Goal: Transaction & Acquisition: Purchase product/service

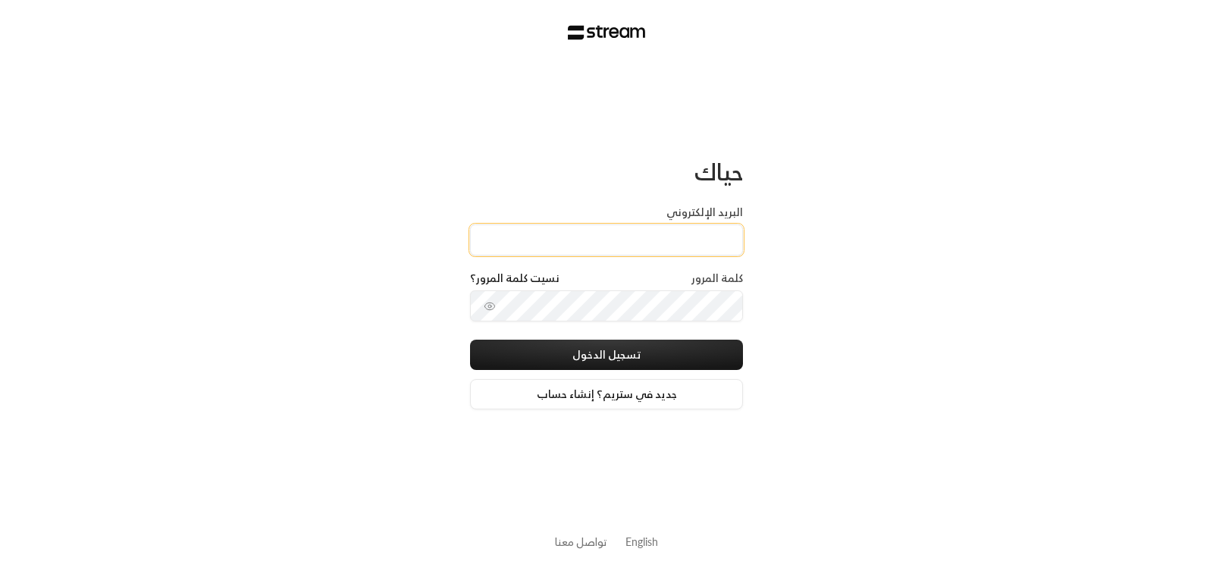
click at [657, 239] on input "البريد الإلكتروني" at bounding box center [606, 239] width 273 height 31
type input "[EMAIL_ADDRESS][DOMAIN_NAME]"
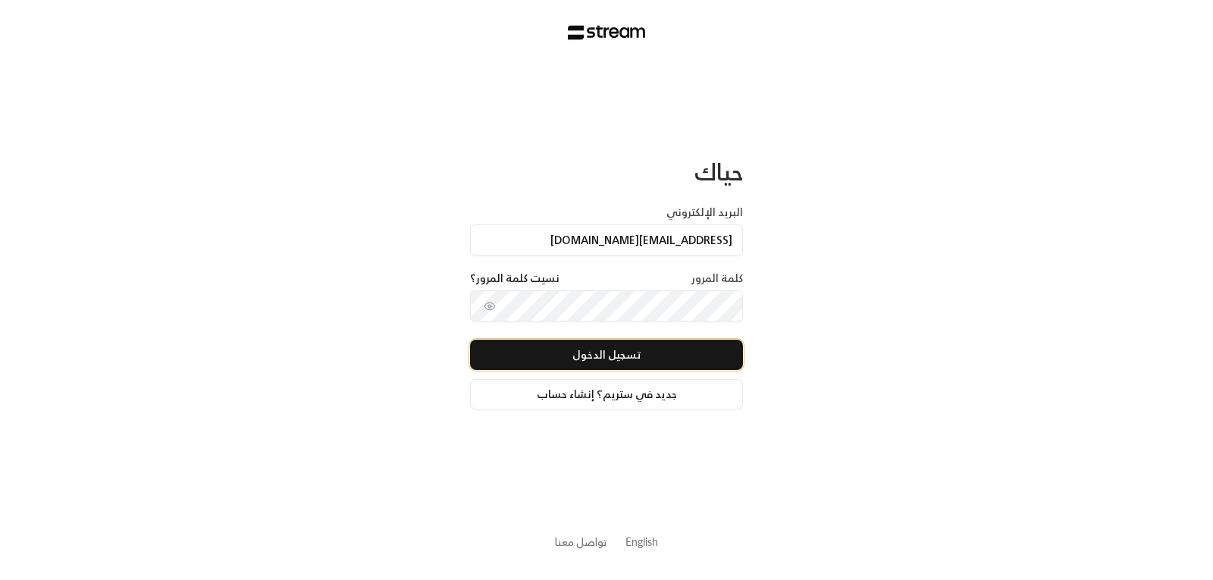
click at [614, 348] on button "تسجيل الدخول" at bounding box center [606, 355] width 273 height 30
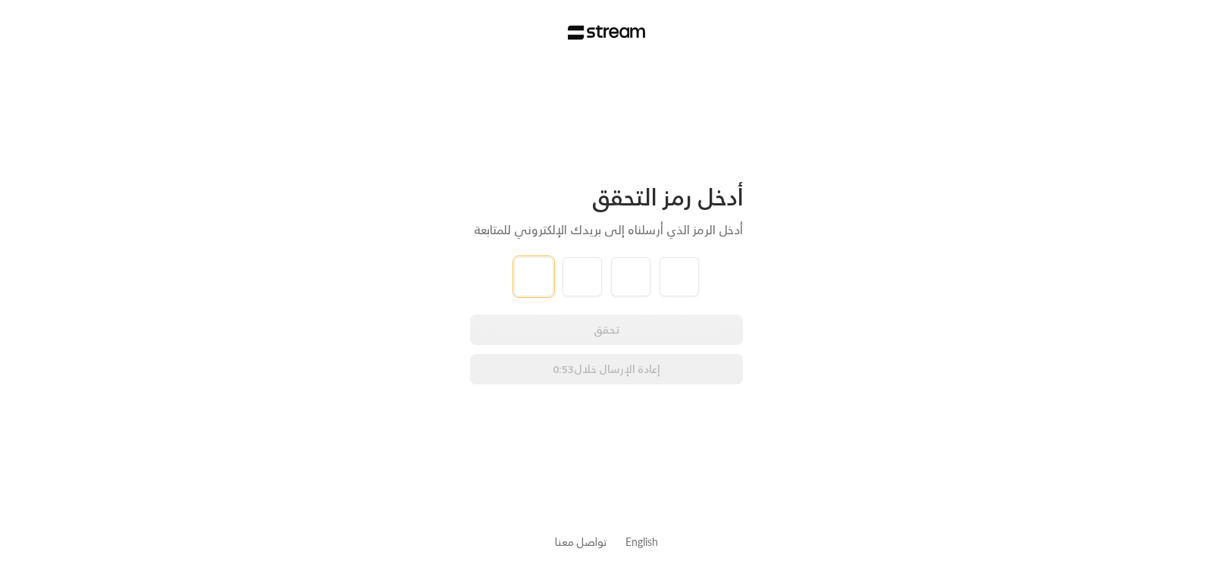
type input "1"
type input "7"
type input "3"
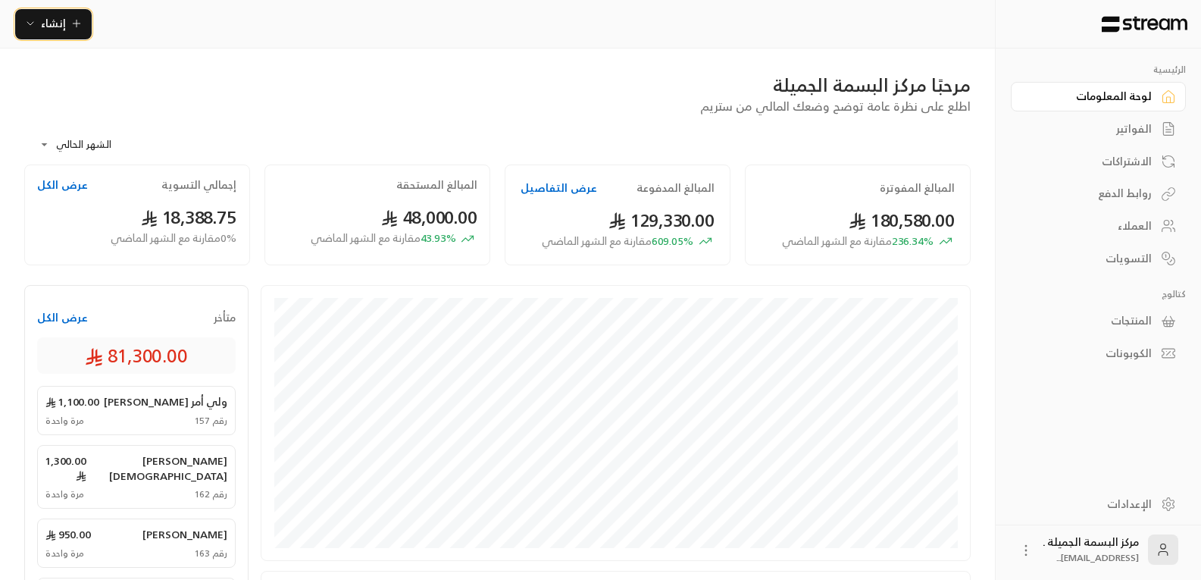
click at [68, 30] on span "إنشاء" at bounding box center [53, 23] width 58 height 19
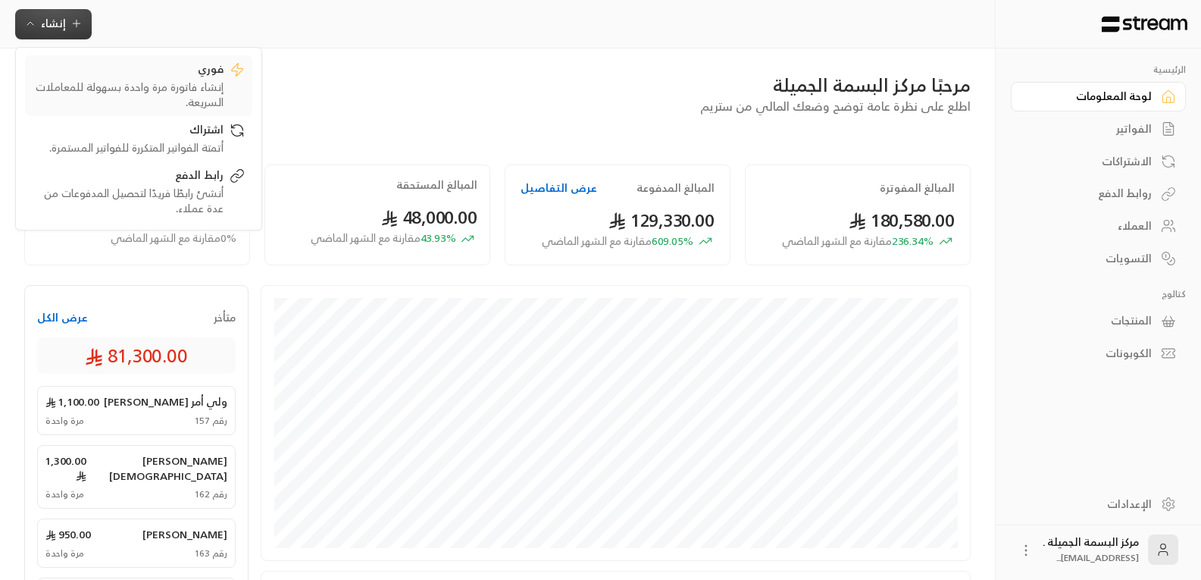
click at [196, 92] on div "إنشاء فاتورة مرة واحدة بسهولة للمعاملات السريعة." at bounding box center [128, 95] width 191 height 30
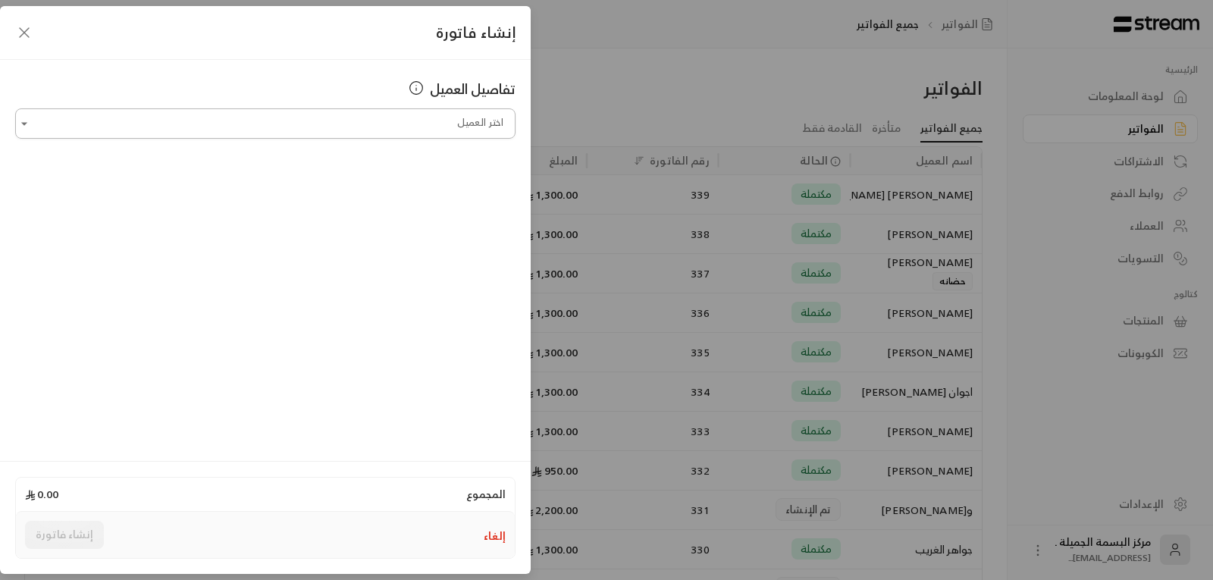
click at [252, 125] on input "اختر العميل" at bounding box center [265, 124] width 500 height 27
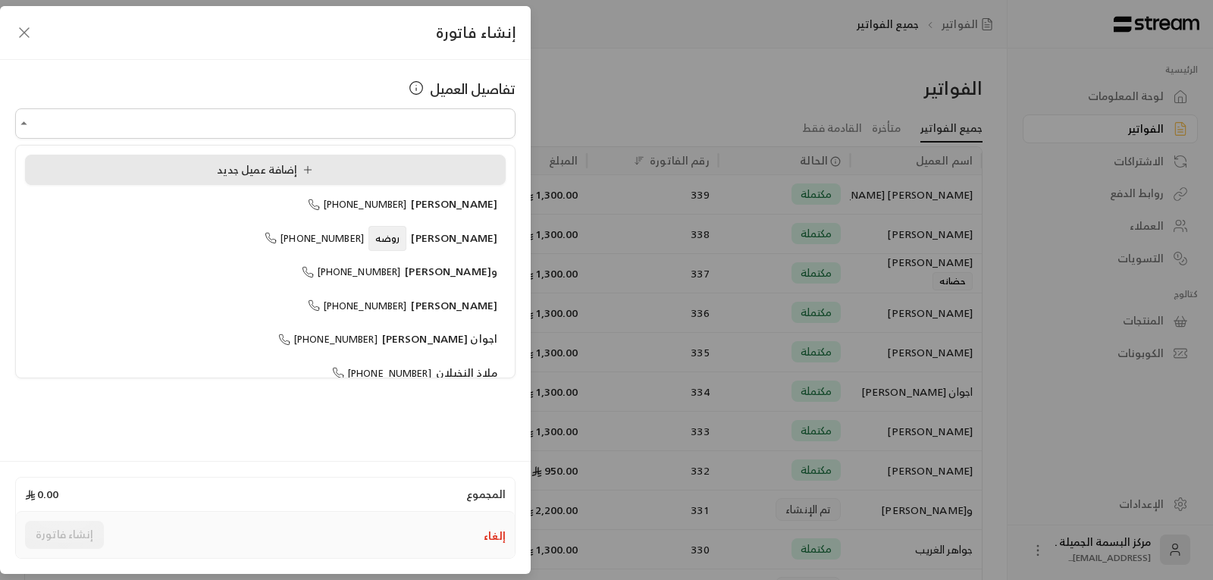
click at [205, 178] on li "إضافة عميل جديد" at bounding box center [265, 170] width 481 height 30
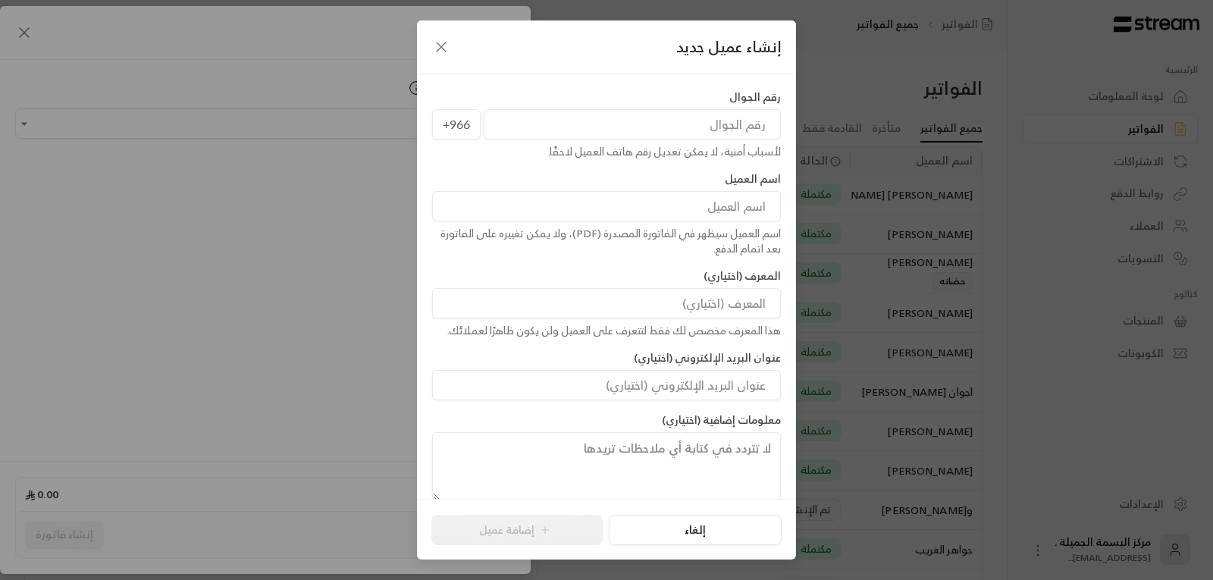
click at [628, 117] on input "tel" at bounding box center [632, 124] width 297 height 30
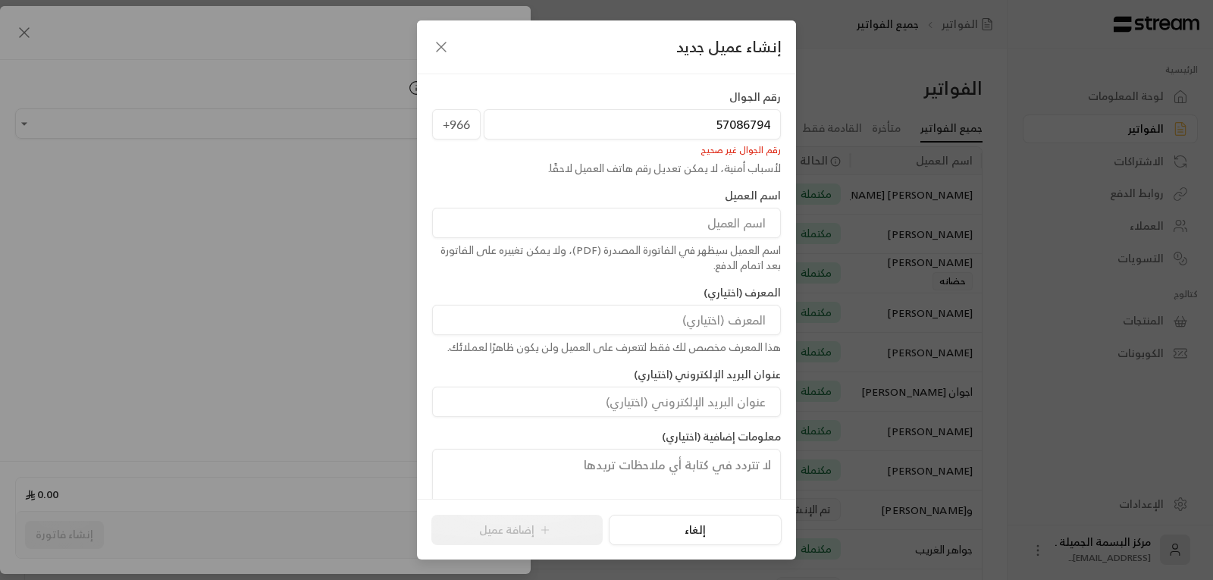
click at [558, 118] on input "57086794" at bounding box center [632, 124] width 297 height 30
click at [558, 117] on input "57086794" at bounding box center [632, 124] width 297 height 30
type input "57086794"
click at [443, 39] on icon "button" at bounding box center [441, 47] width 18 height 18
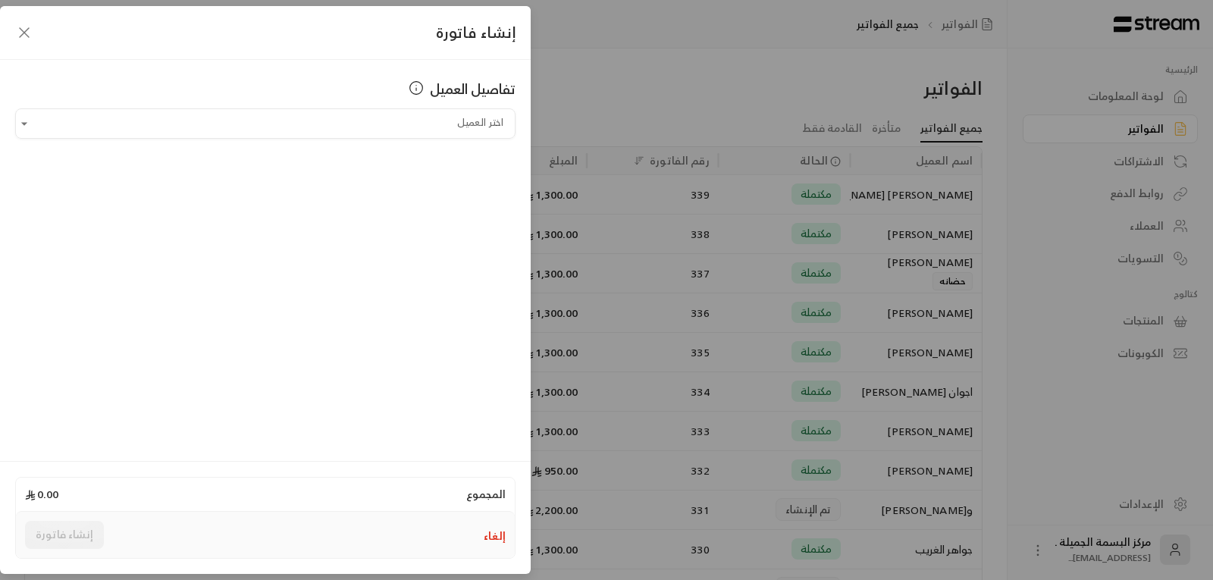
click at [23, 36] on icon "button" at bounding box center [24, 32] width 18 height 18
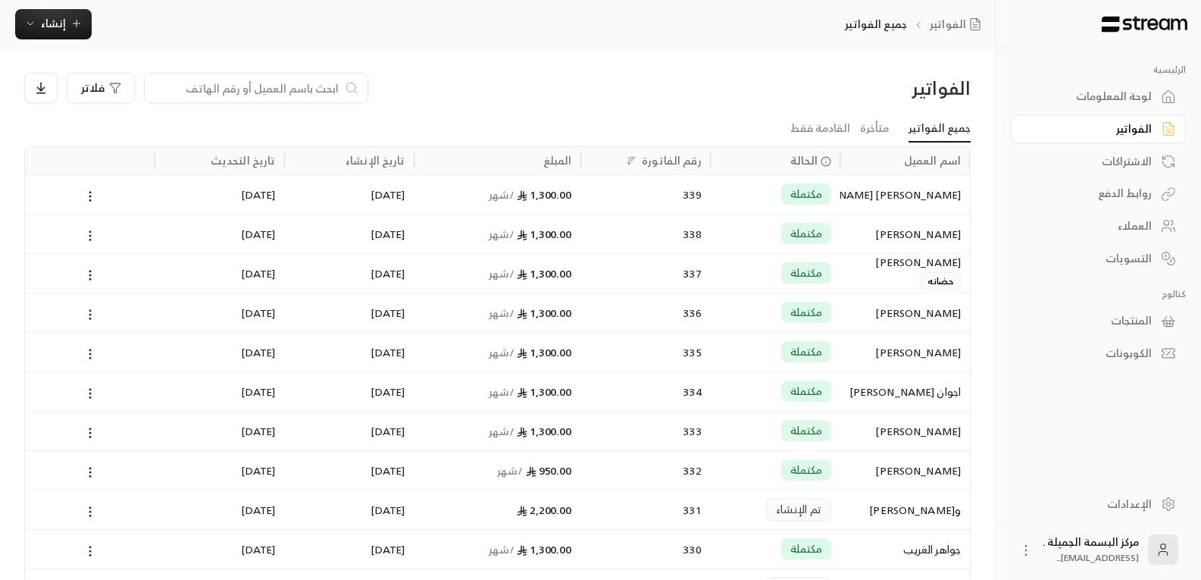
click at [64, 5] on div "الفواتير جميع الفواتير إنشاء فوري إنشاء فاتورة مرة واحدة بسهولة للمعاملات السري…" at bounding box center [497, 24] width 995 height 49
click at [62, 16] on span "إنشاء" at bounding box center [53, 23] width 25 height 19
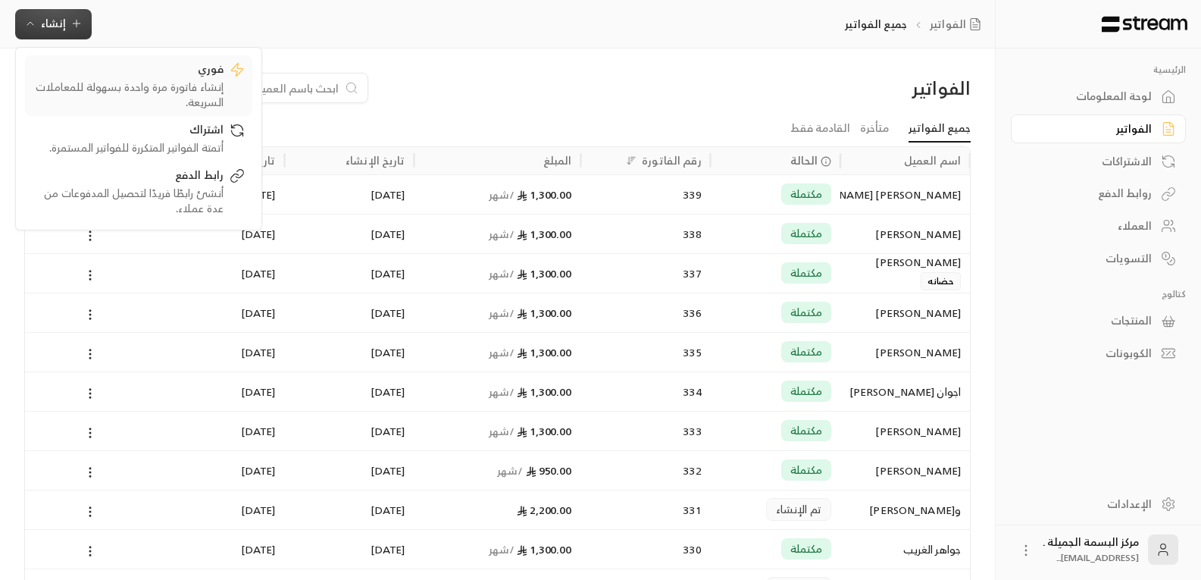
click at [189, 85] on div "إنشاء فاتورة مرة واحدة بسهولة للمعاملات السريعة." at bounding box center [128, 95] width 191 height 30
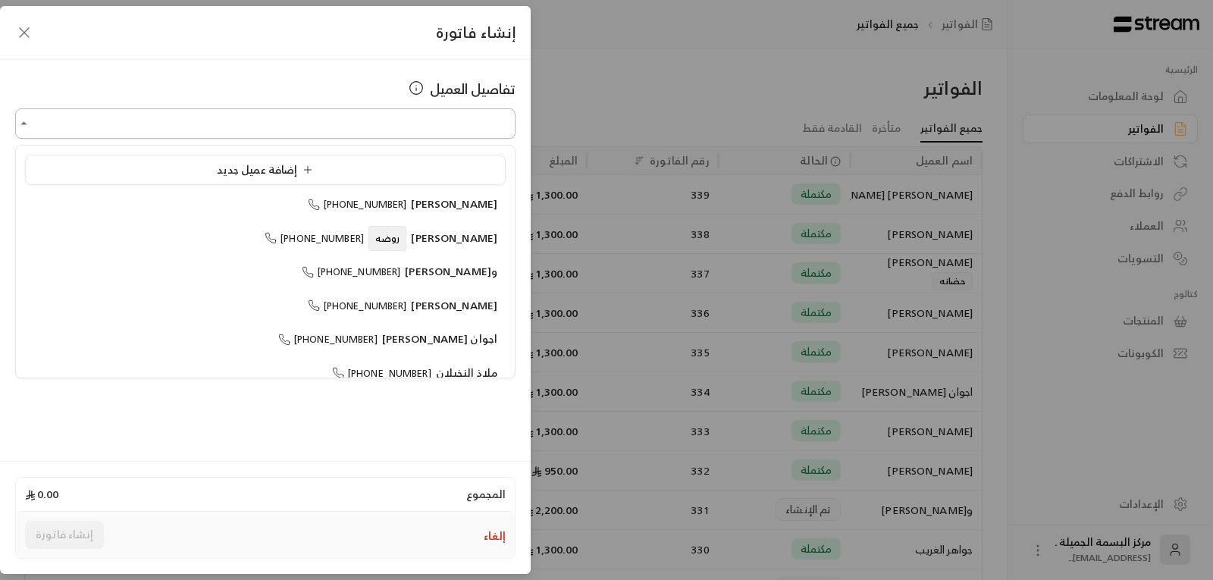
drag, startPoint x: 362, startPoint y: 134, endPoint x: 364, endPoint y: 126, distance: 8.6
click at [364, 130] on input "اختر العميل" at bounding box center [265, 124] width 500 height 27
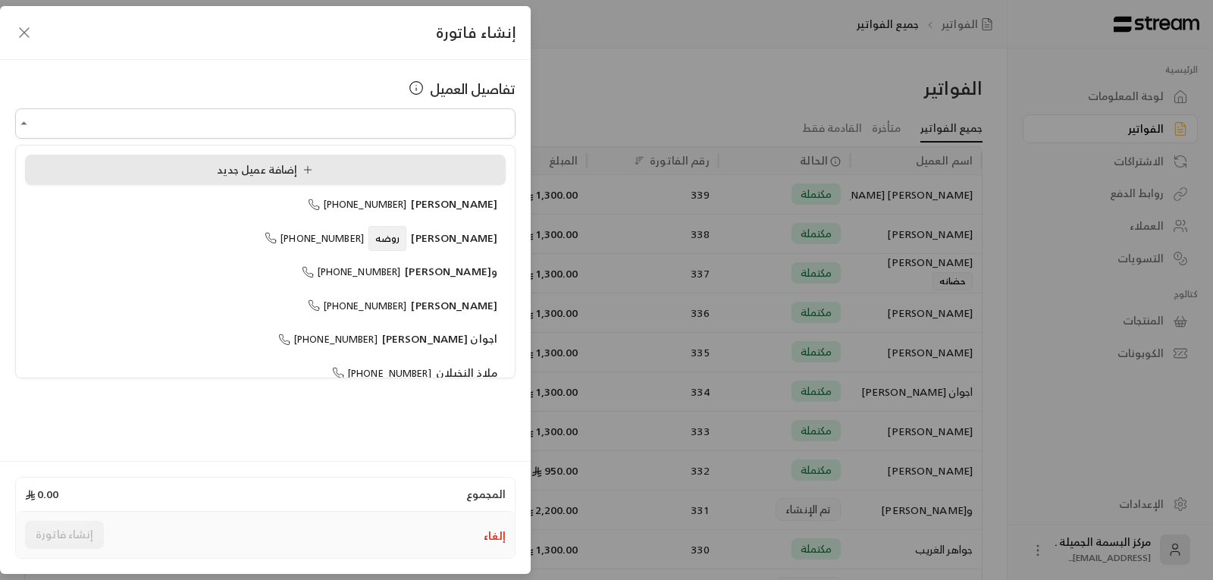
click at [207, 164] on div "إضافة عميل جديد" at bounding box center [265, 170] width 464 height 16
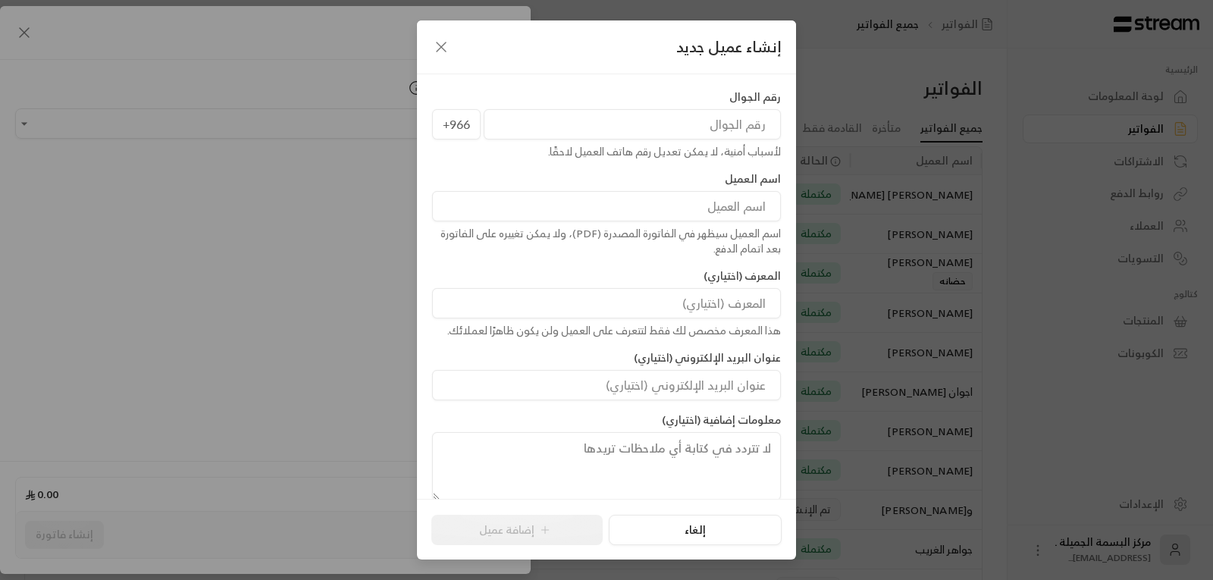
click at [515, 122] on input "tel" at bounding box center [632, 124] width 297 height 30
type input "559344914"
click at [687, 205] on input at bounding box center [606, 206] width 349 height 30
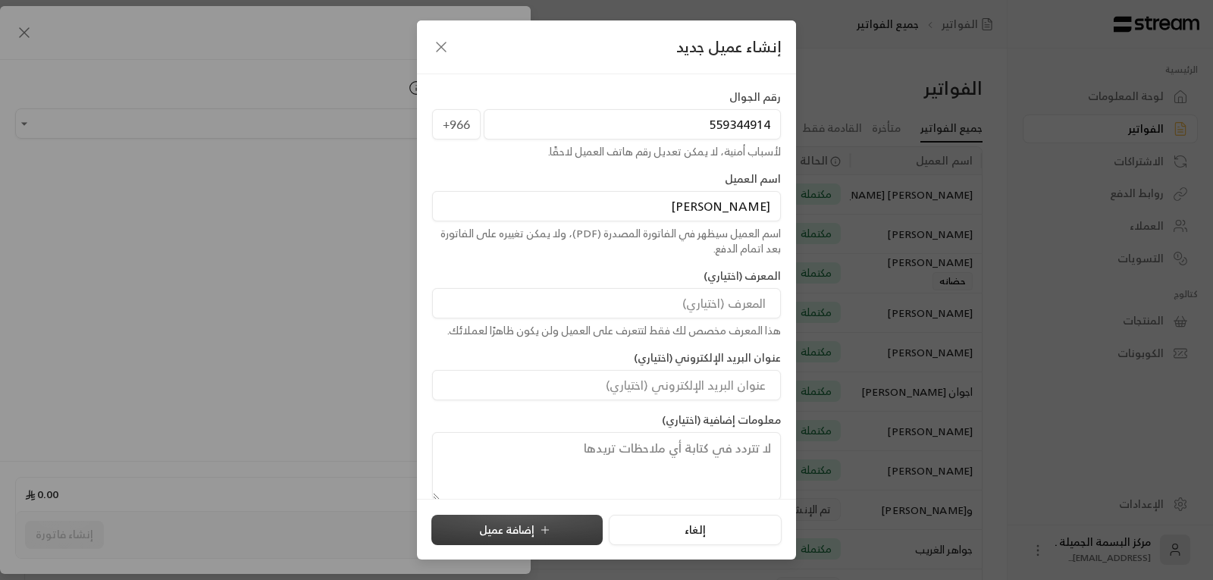
type input "[PERSON_NAME]"
click at [480, 525] on button "إضافة عميل" at bounding box center [516, 530] width 171 height 30
type input "**********"
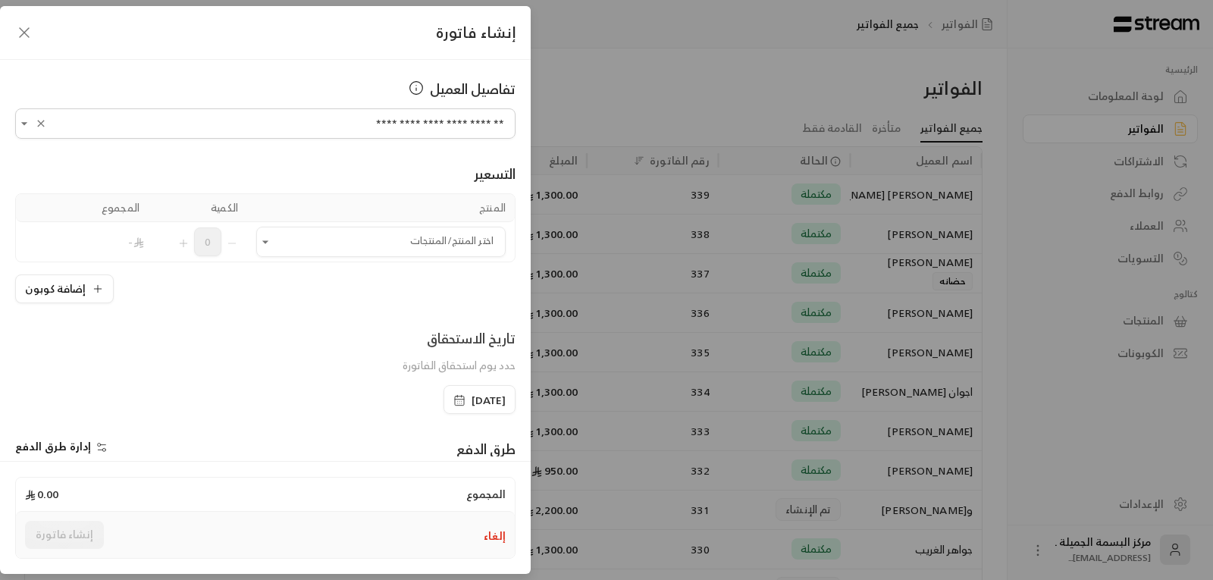
click at [263, 240] on td "اختر المنتج/المنتجات اختر المنتج/المنتجات" at bounding box center [381, 241] width 268 height 39
click at [270, 238] on icon "Open" at bounding box center [265, 241] width 15 height 15
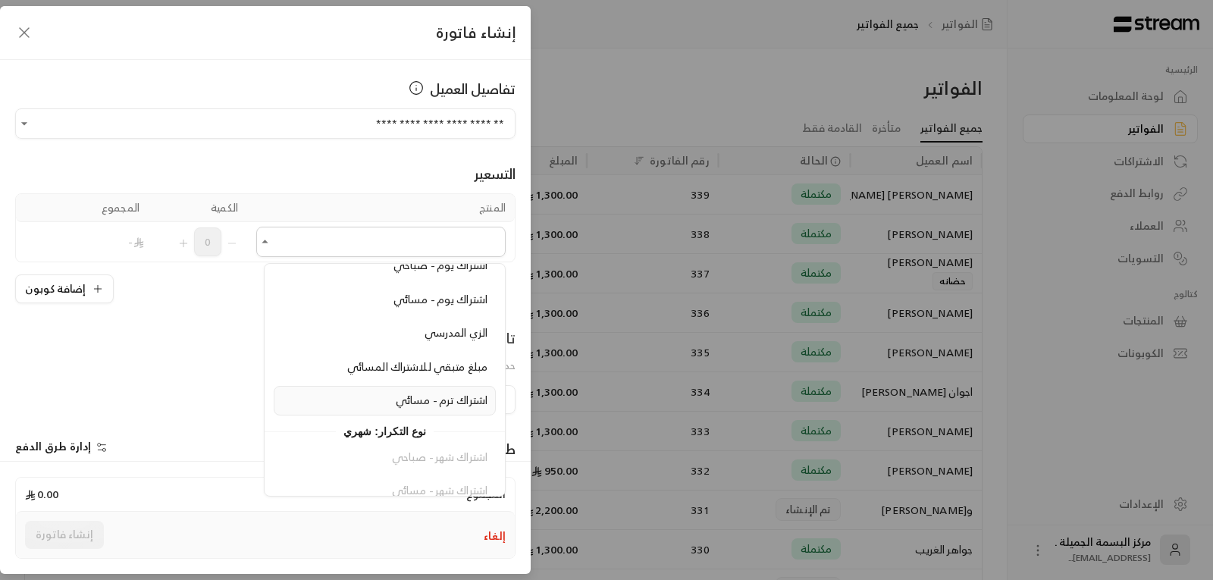
scroll to position [227, 0]
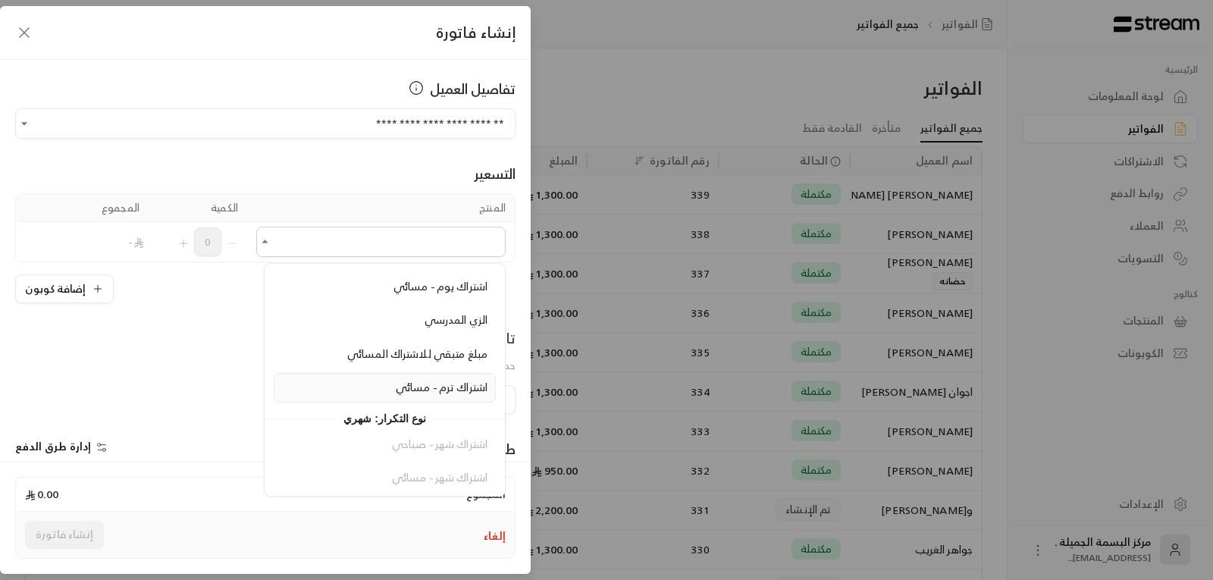
click at [384, 382] on div "اشتراك ترم - مسائي" at bounding box center [384, 388] width 205 height 16
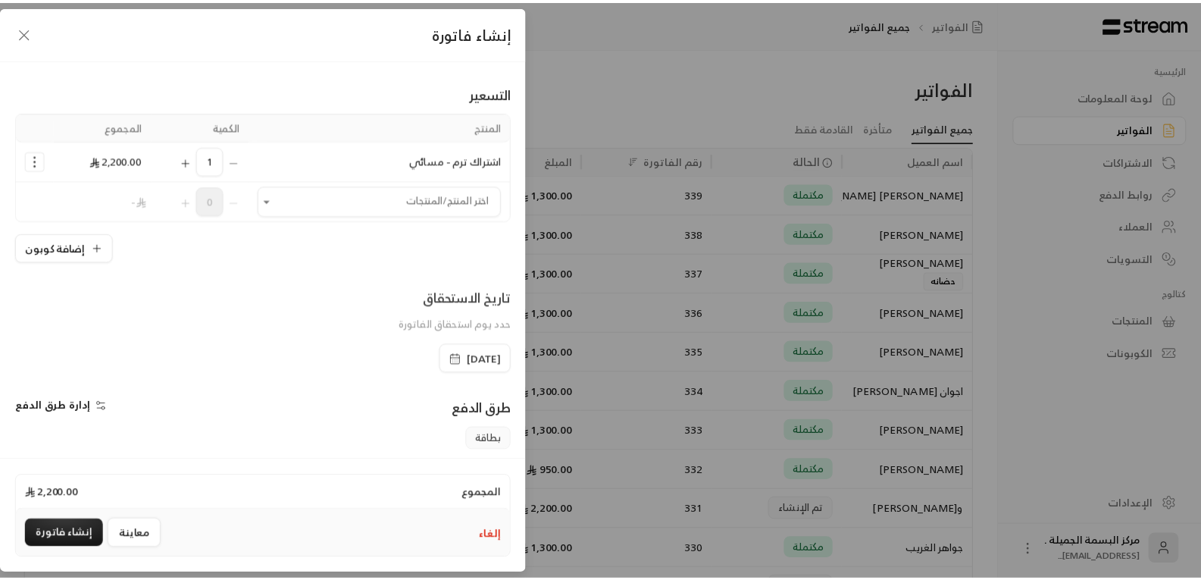
scroll to position [222, 0]
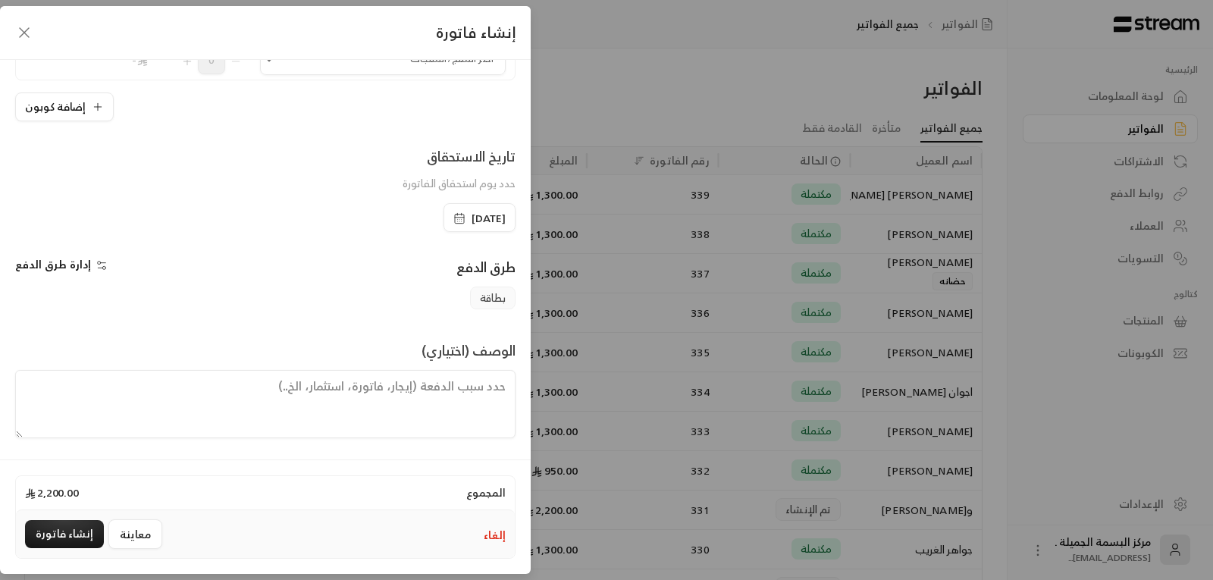
click at [332, 382] on textarea at bounding box center [265, 404] width 500 height 68
type textarea "يبدا الترم [DEMOGRAPHIC_DATA] [DATE] ينهتي [DATE]"
click at [46, 526] on button "إنشاء فاتورة" at bounding box center [64, 534] width 79 height 28
